Goal: Transaction & Acquisition: Subscribe to service/newsletter

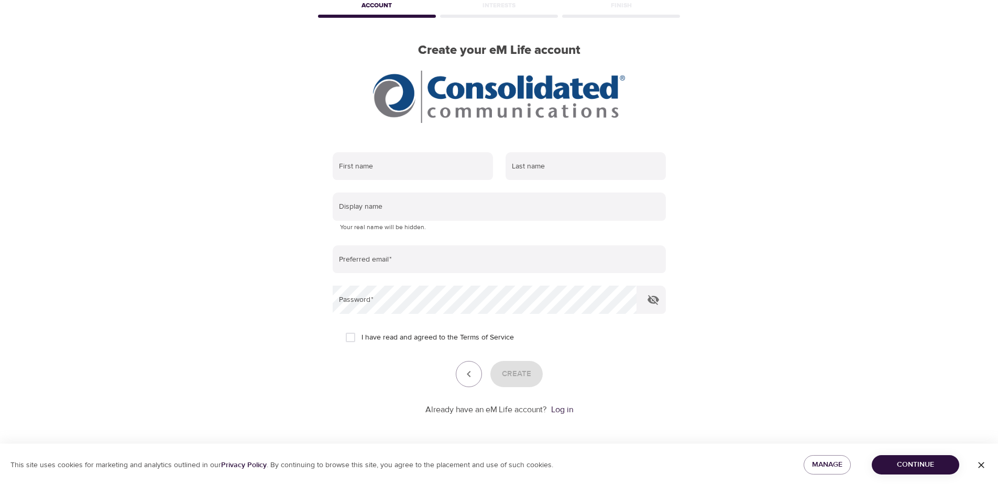
scroll to position [57, 0]
click at [429, 164] on input "text" at bounding box center [413, 166] width 160 height 28
type input "Cory"
type input "Johnson"
type input "[PERSON_NAME][EMAIL_ADDRESS][PERSON_NAME][DOMAIN_NAME]"
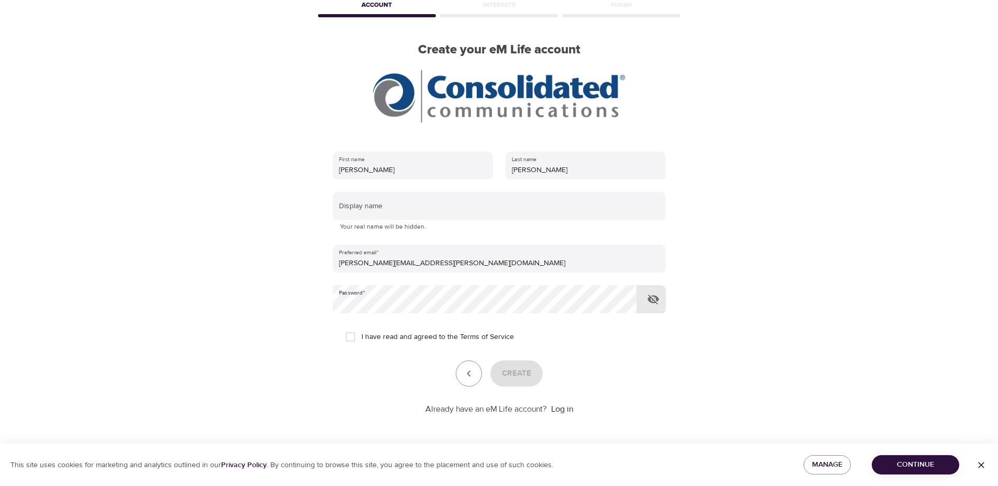
click at [661, 303] on button "button" at bounding box center [652, 299] width 25 height 25
click at [280, 289] on div "User Profile Account Interests Finish Create your eM Life account First name Co…" at bounding box center [499, 186] width 597 height 486
click at [389, 341] on span "I have read and agreed to the Terms of Service" at bounding box center [437, 337] width 152 height 11
click at [361, 341] on input "I have read and agreed to the Terms of Service" at bounding box center [350, 337] width 22 height 22
checkbox input "true"
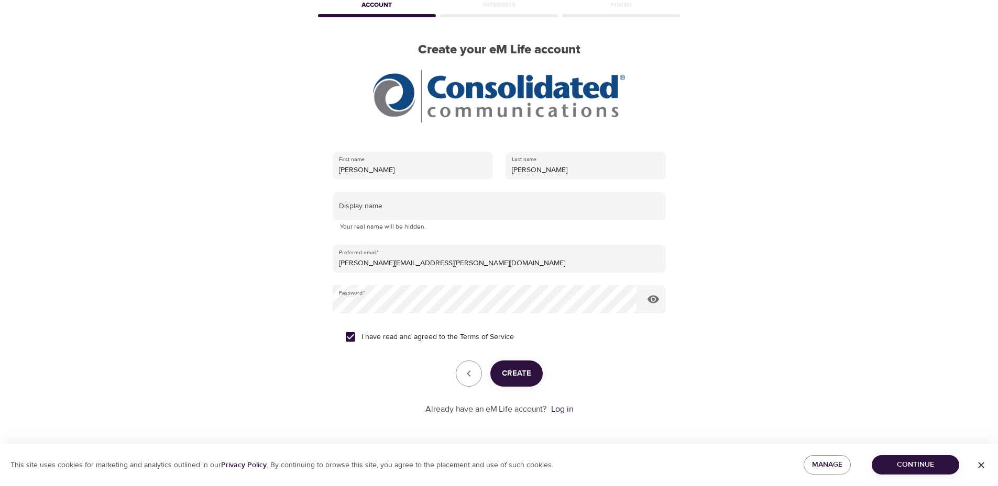
click at [528, 380] on span "Create" at bounding box center [516, 374] width 29 height 14
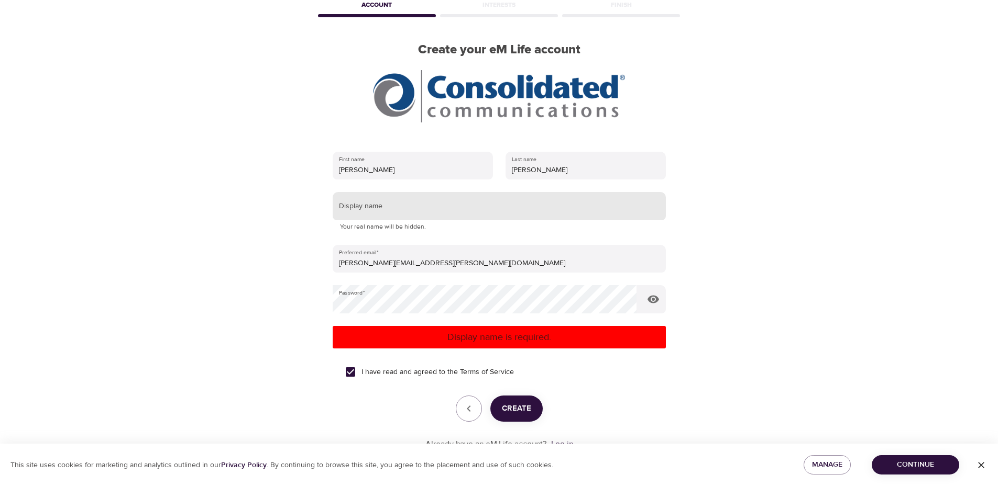
click at [436, 201] on input "text" at bounding box center [499, 206] width 333 height 28
type input "Yroc"
click at [514, 409] on span "Create" at bounding box center [516, 409] width 29 height 14
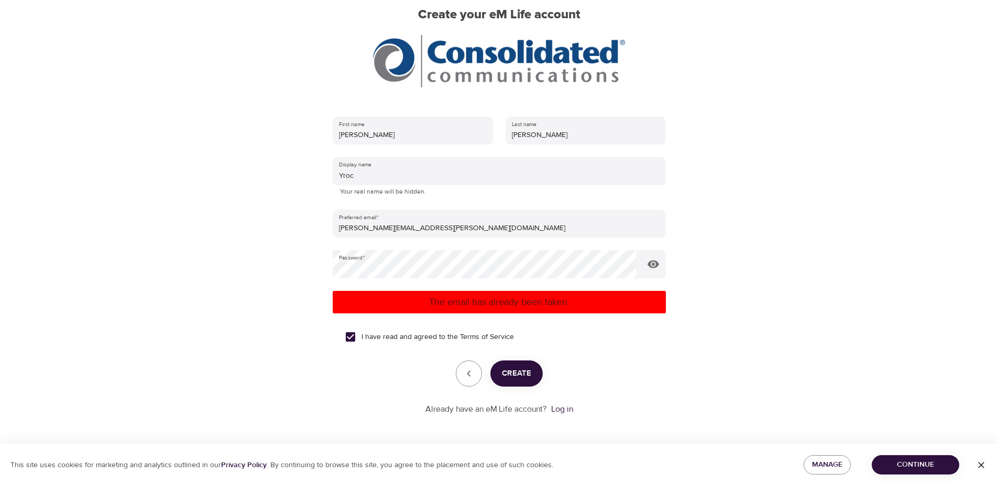
scroll to position [0, 0]
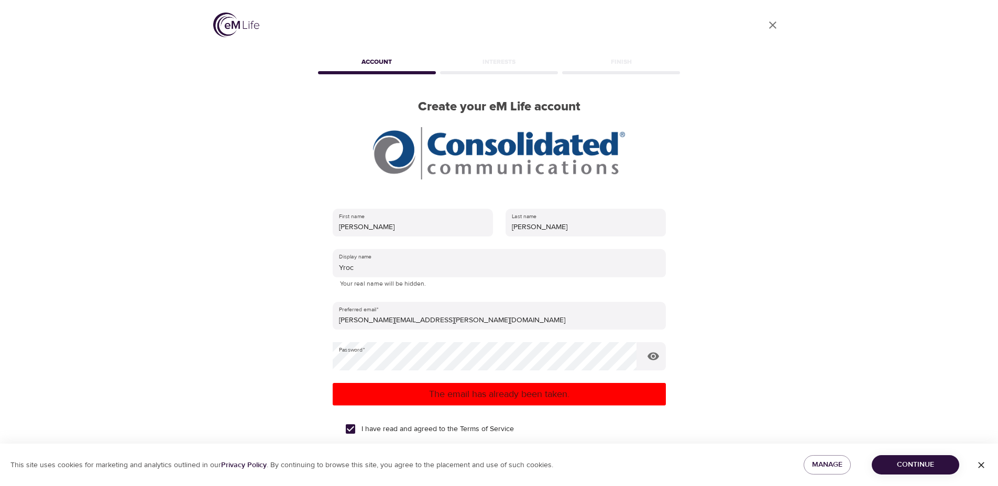
click at [506, 69] on div "Interests" at bounding box center [499, 63] width 122 height 21
click at [913, 466] on span "Continue" at bounding box center [915, 465] width 71 height 13
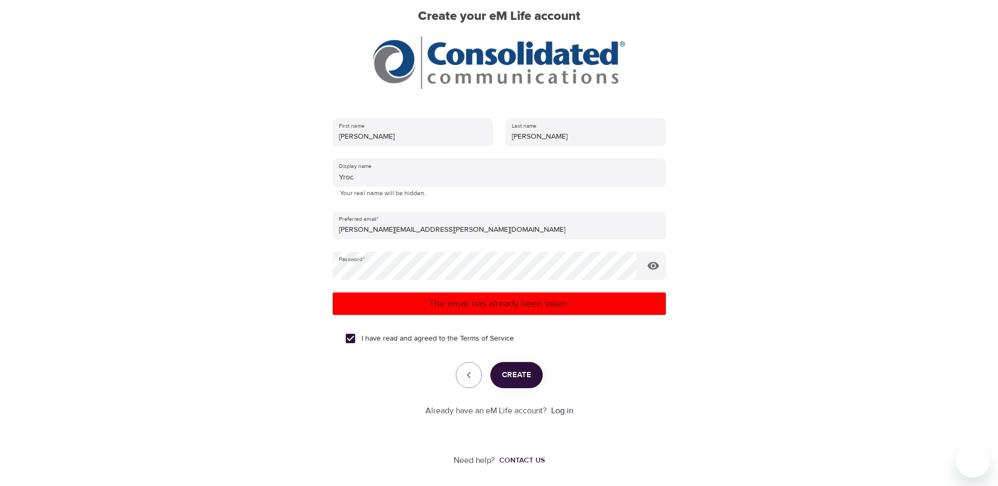
scroll to position [92, 0]
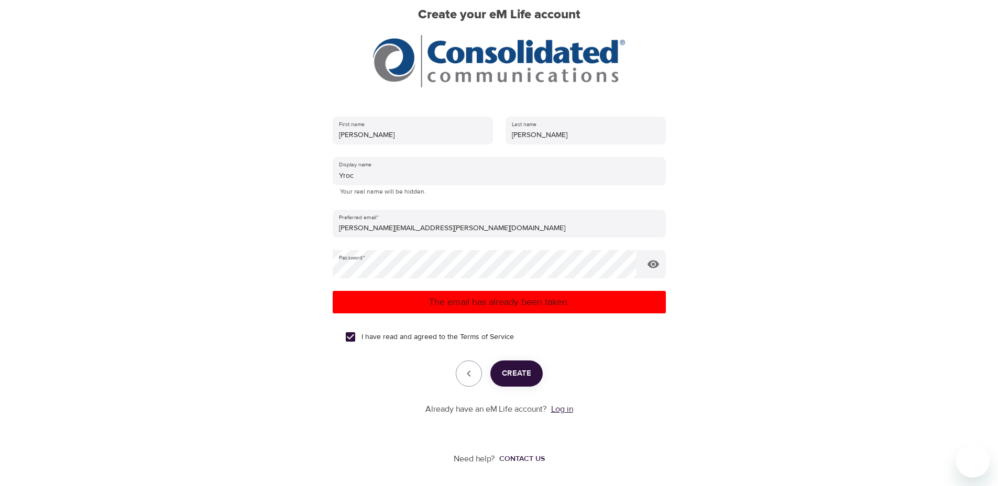
click at [565, 411] on link "Log in" at bounding box center [562, 409] width 22 height 10
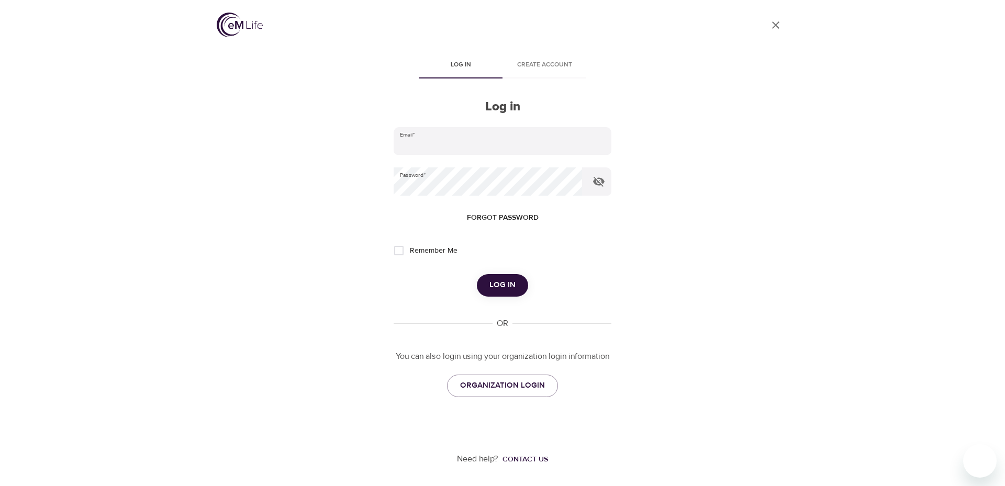
type input "[PERSON_NAME][EMAIL_ADDRESS][PERSON_NAME][DOMAIN_NAME]"
click at [499, 284] on span "Log in" at bounding box center [503, 286] width 26 height 14
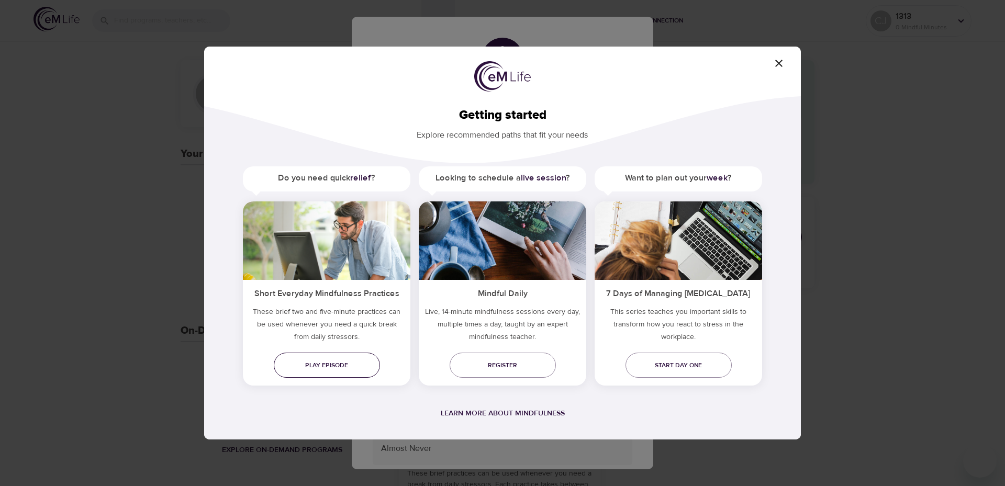
click at [344, 358] on link "Play episode" at bounding box center [327, 365] width 106 height 25
